Goal: Use online tool/utility: Utilize a website feature to perform a specific function

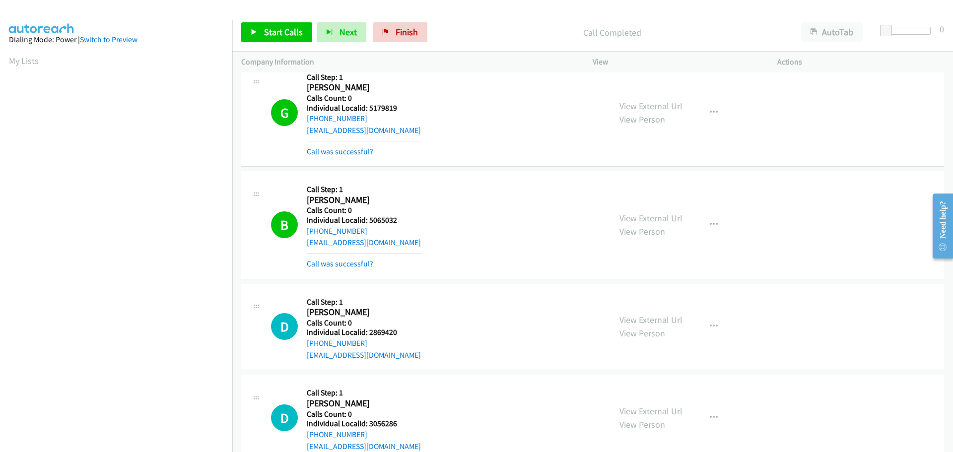
scroll to position [83, 0]
click at [286, 32] on span "Start Calls" at bounding box center [283, 31] width 39 height 11
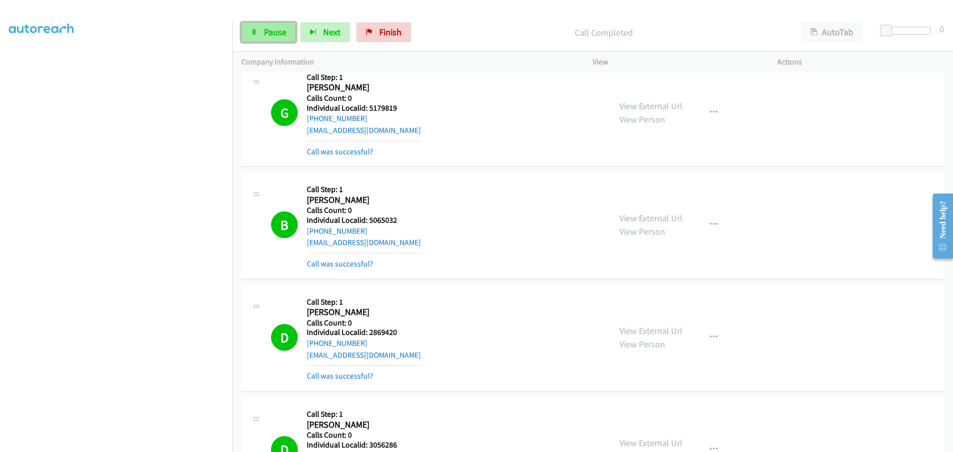
click at [266, 35] on span "Pause" at bounding box center [275, 31] width 22 height 11
click at [266, 35] on span "Start Calls" at bounding box center [283, 31] width 39 height 11
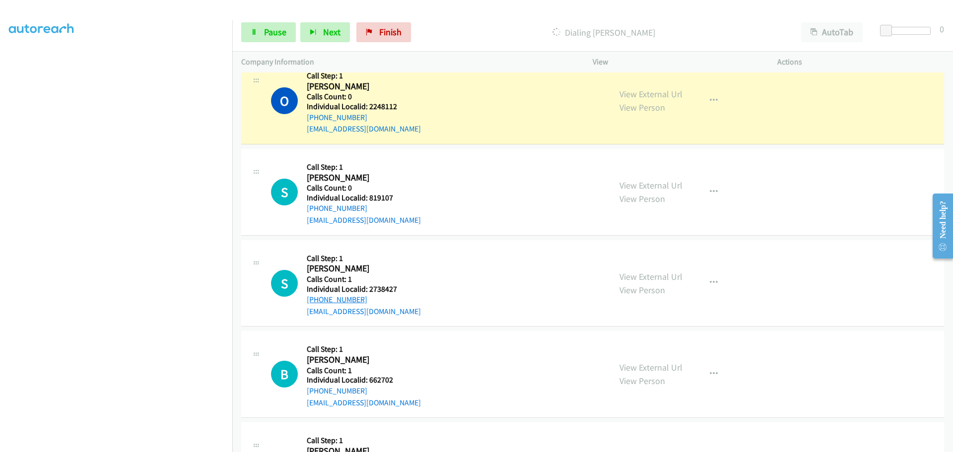
scroll to position [6005, 0]
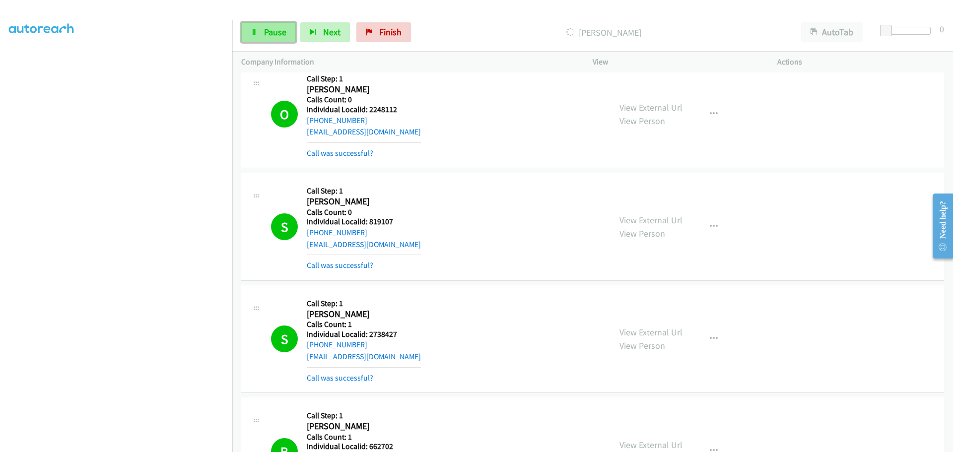
click at [263, 35] on link "Pause" at bounding box center [268, 32] width 55 height 20
click at [246, 35] on link "Start Calls" at bounding box center [276, 32] width 71 height 20
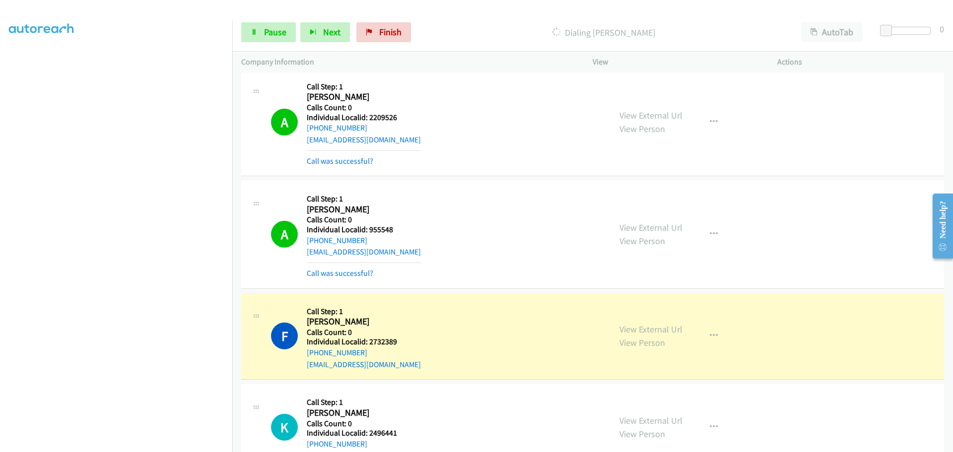
scroll to position [9269, 0]
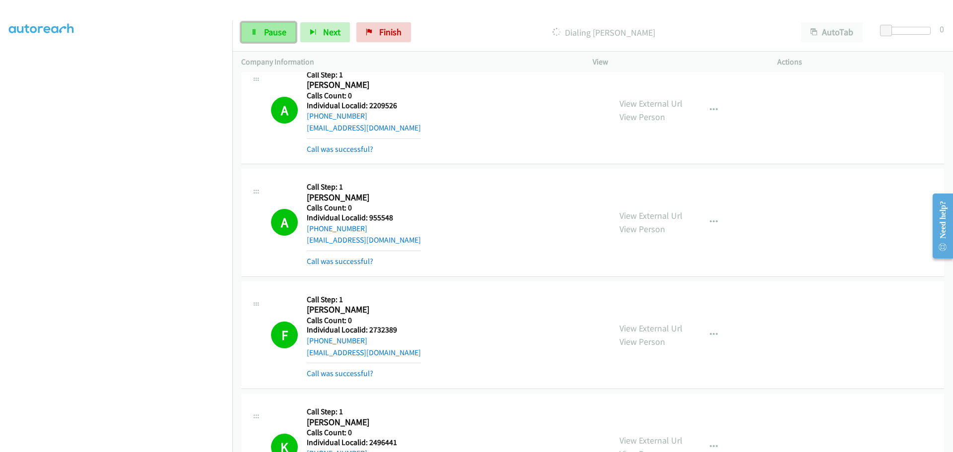
click at [276, 33] on span "Pause" at bounding box center [275, 31] width 22 height 11
click at [280, 30] on span "Start Calls" at bounding box center [283, 31] width 39 height 11
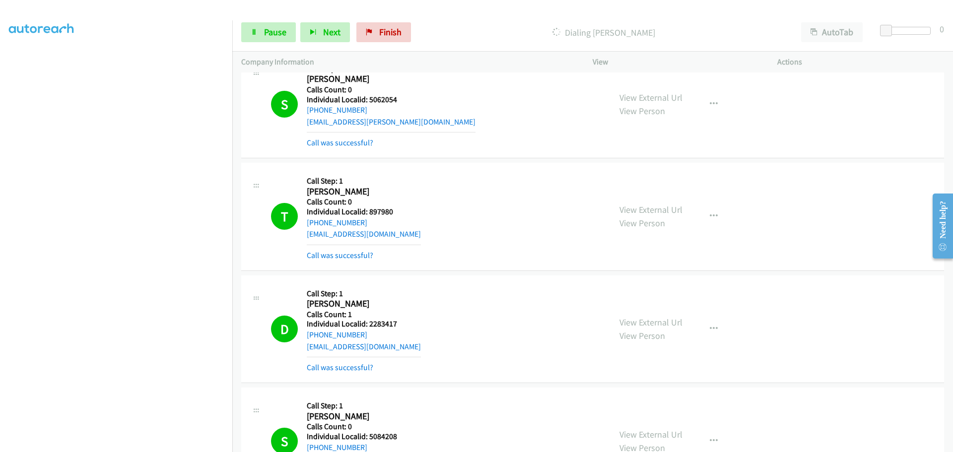
scroll to position [92, 0]
click at [291, 36] on link "Pause" at bounding box center [268, 32] width 55 height 20
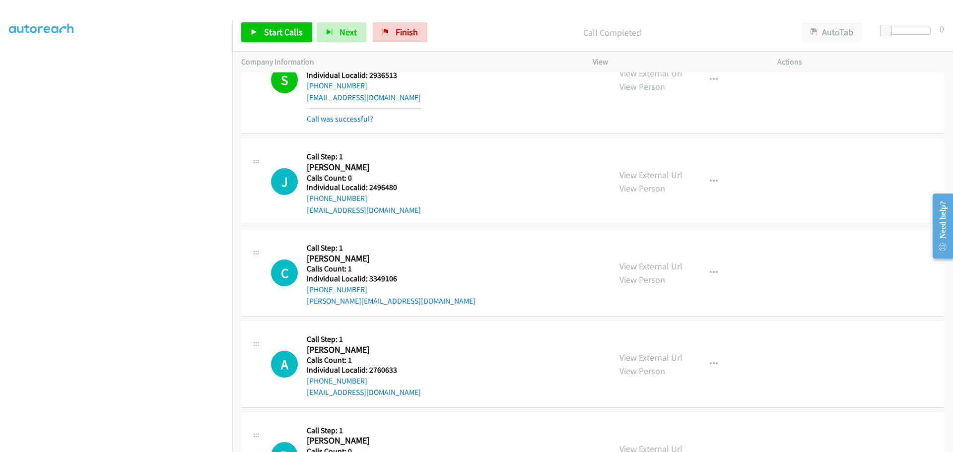
scroll to position [12309, 0]
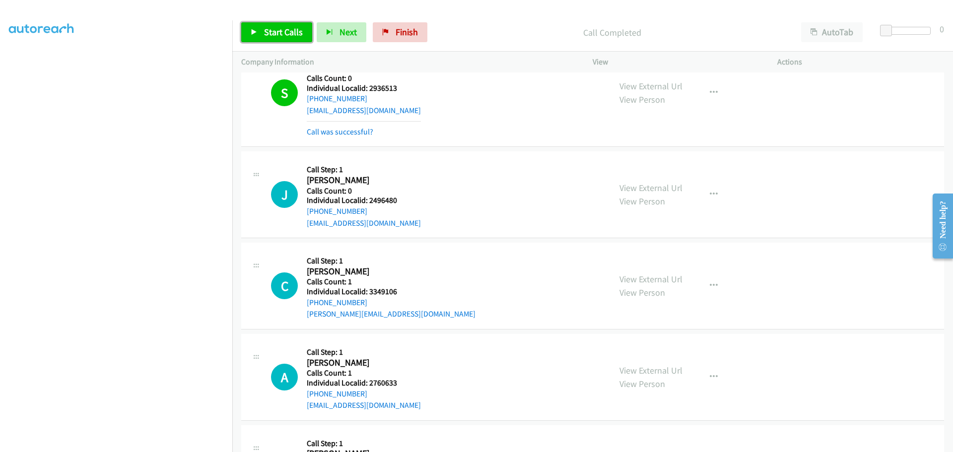
click at [268, 38] on link "Start Calls" at bounding box center [276, 32] width 71 height 20
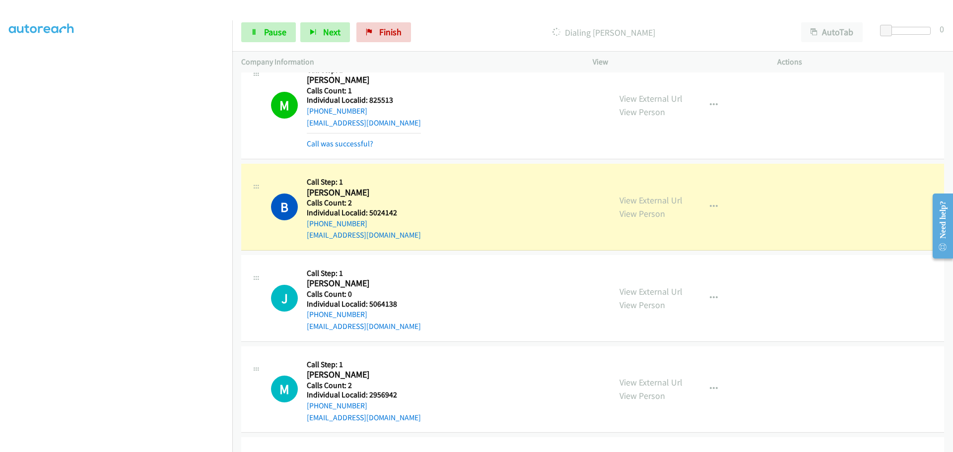
scroll to position [12991, 0]
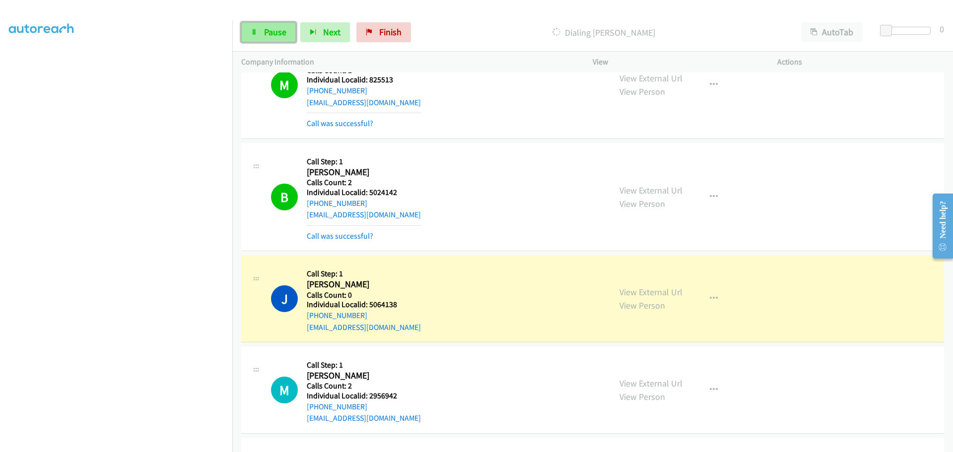
click at [266, 41] on link "Pause" at bounding box center [268, 32] width 55 height 20
